Goal: Register for event/course

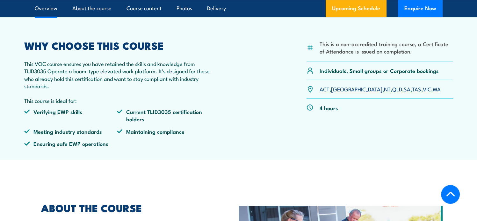
scroll to position [191, 0]
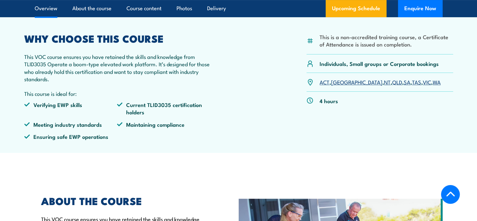
click at [432, 80] on link "WA" at bounding box center [436, 82] width 8 height 8
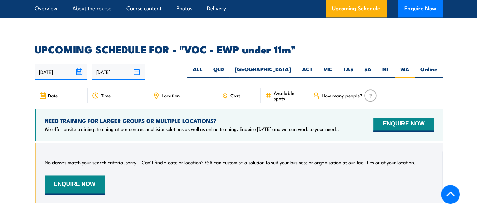
scroll to position [941, 0]
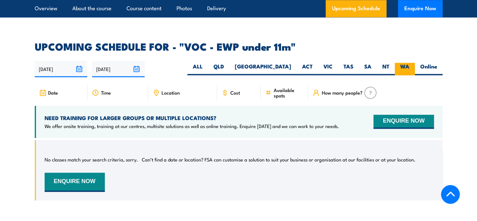
click at [402, 63] on label "WA" at bounding box center [404, 69] width 20 height 12
click at [409, 63] on input "WA" at bounding box center [411, 65] width 4 height 4
click at [461, 53] on section "UPCOMING SCHEDULE FOR - "VOC - EWP under 11m" 16/09/2025 15/03/2026" at bounding box center [238, 126] width 477 height 168
